Goal: Find specific page/section: Find specific page/section

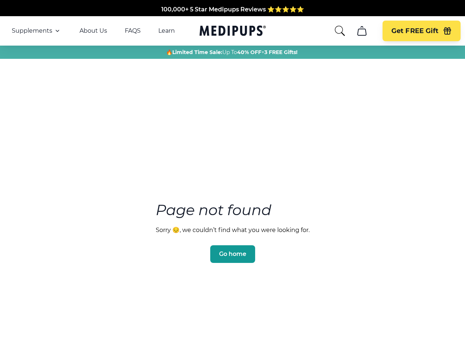
click at [232, 177] on section "Page not found Sorry 😔, we couldn’t find what you were looking for. Go home" at bounding box center [232, 215] width 465 height 283
click at [36, 31] on span "Supplements" at bounding box center [32, 30] width 40 height 7
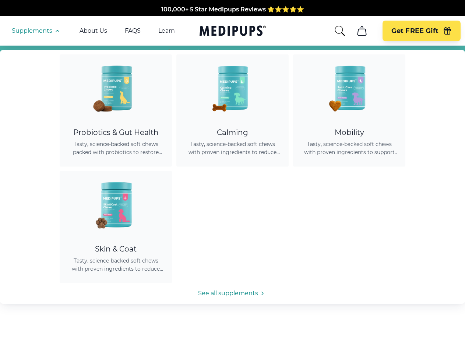
click at [57, 31] on icon "button" at bounding box center [57, 30] width 9 height 9
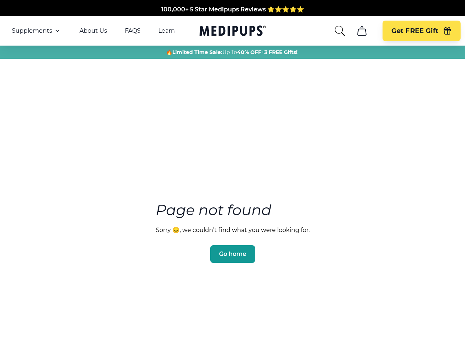
click at [339, 31] on icon "search" at bounding box center [340, 31] width 12 height 12
click at [361, 31] on icon "cart" at bounding box center [362, 31] width 12 height 12
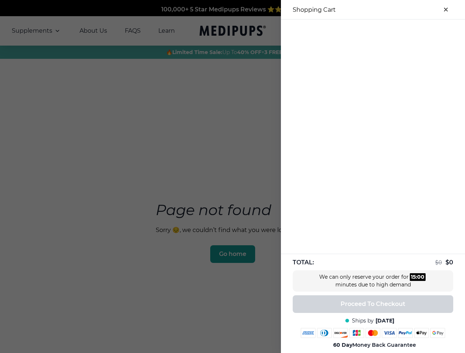
click at [361, 31] on div at bounding box center [373, 26] width 184 height 12
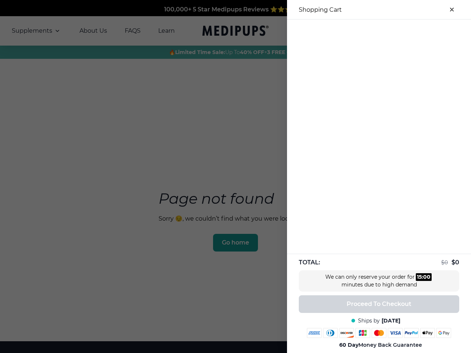
click at [421, 31] on div at bounding box center [379, 26] width 184 height 12
click at [447, 31] on div at bounding box center [379, 26] width 184 height 12
click at [232, 243] on div at bounding box center [235, 176] width 471 height 353
